Goal: Transaction & Acquisition: Purchase product/service

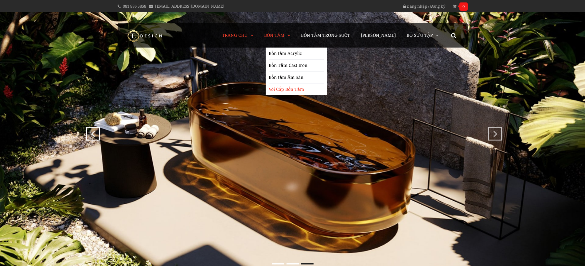
click at [284, 88] on link "Vòi Cấp Bồn Tắm" at bounding box center [296, 90] width 55 height 12
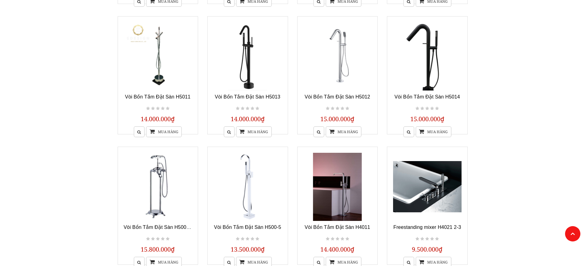
scroll to position [521, 0]
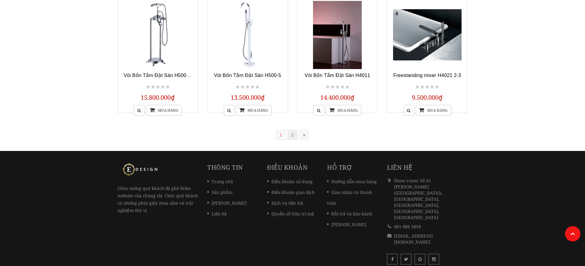
click at [290, 135] on link "2" at bounding box center [292, 135] width 10 height 10
click at [0, 0] on div at bounding box center [0, 0] width 0 height 0
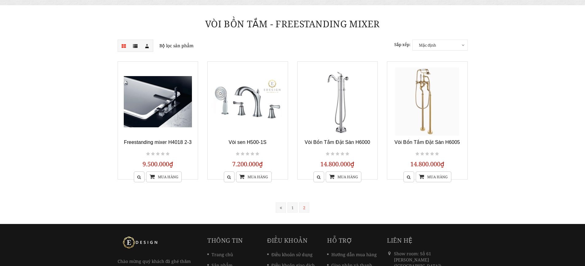
scroll to position [32, 0]
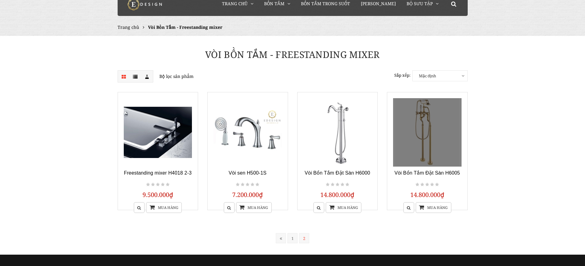
click at [429, 140] on link at bounding box center [427, 132] width 68 height 68
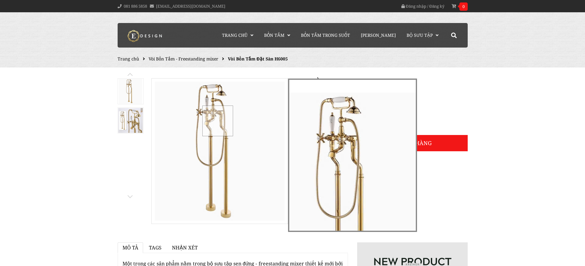
click at [230, 136] on div at bounding box center [217, 121] width 31 height 31
